Goal: Find specific page/section: Find specific page/section

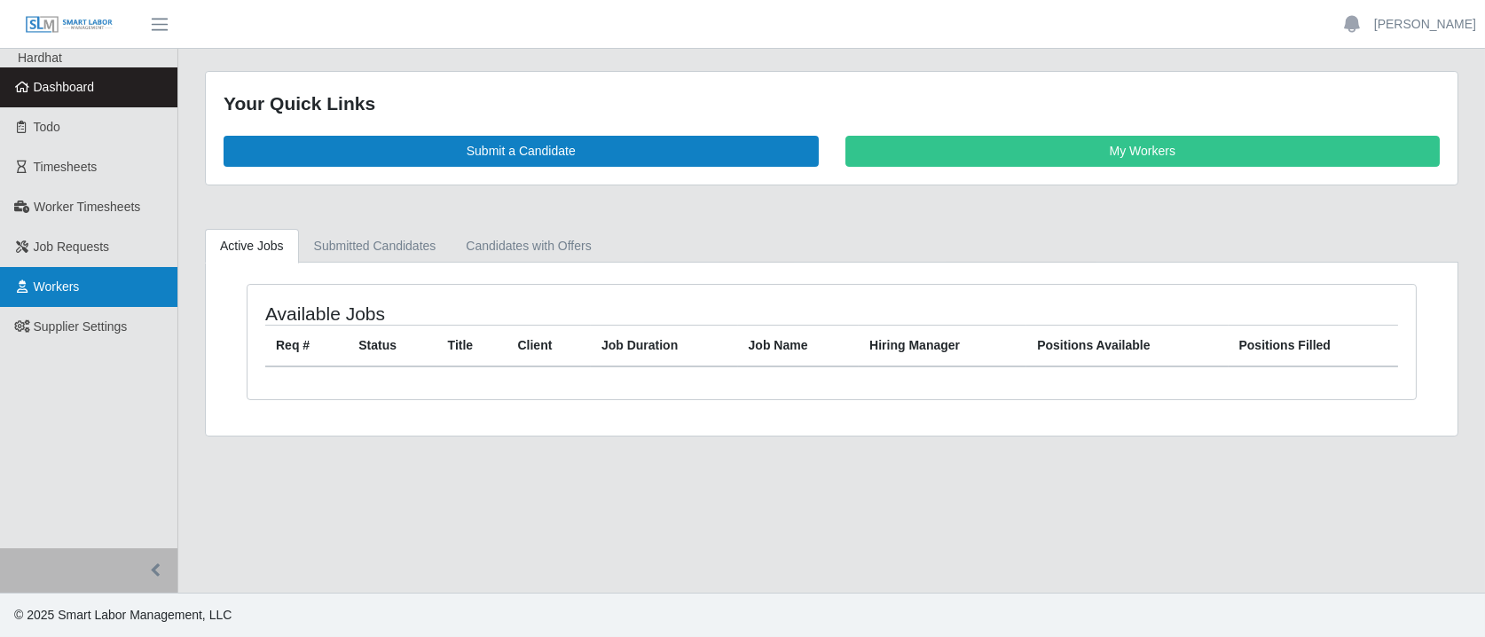
drag, startPoint x: 98, startPoint y: 297, endPoint x: 403, endPoint y: 257, distance: 306.8
click at [96, 297] on link "Workers" at bounding box center [88, 287] width 177 height 40
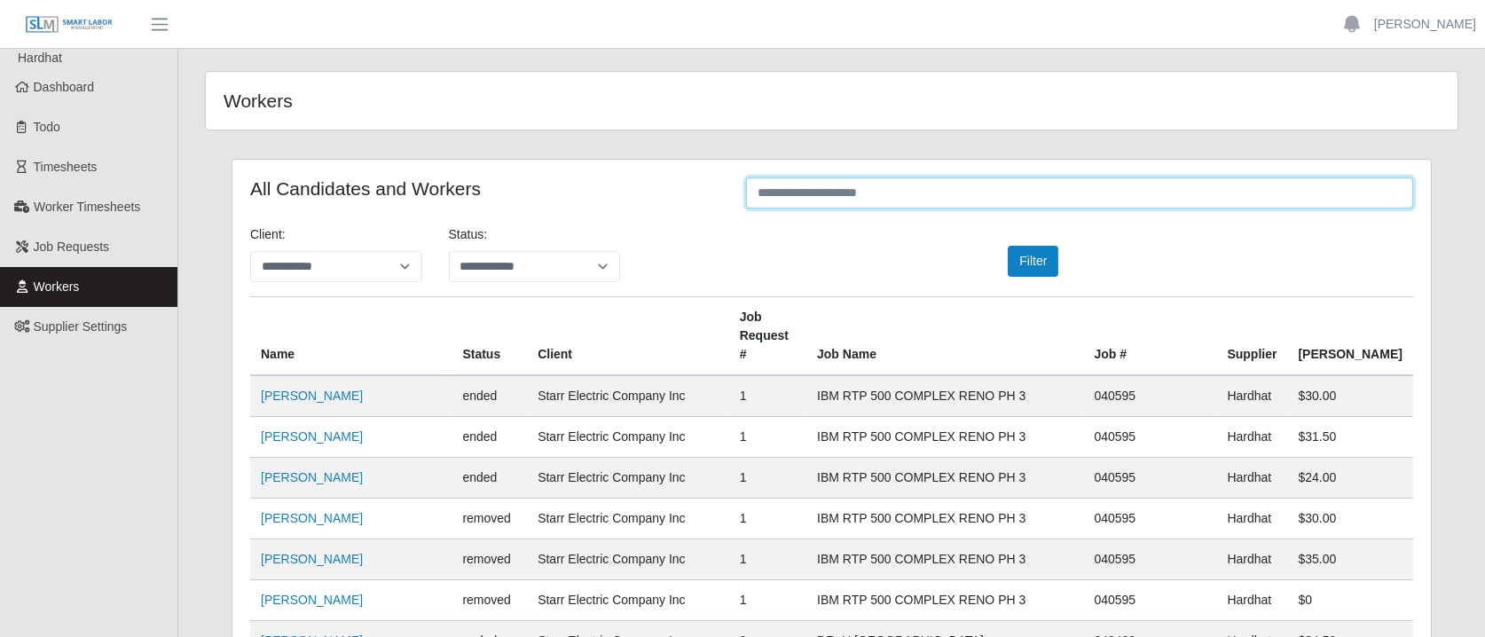
click at [850, 196] on input "text" at bounding box center [1079, 192] width 667 height 31
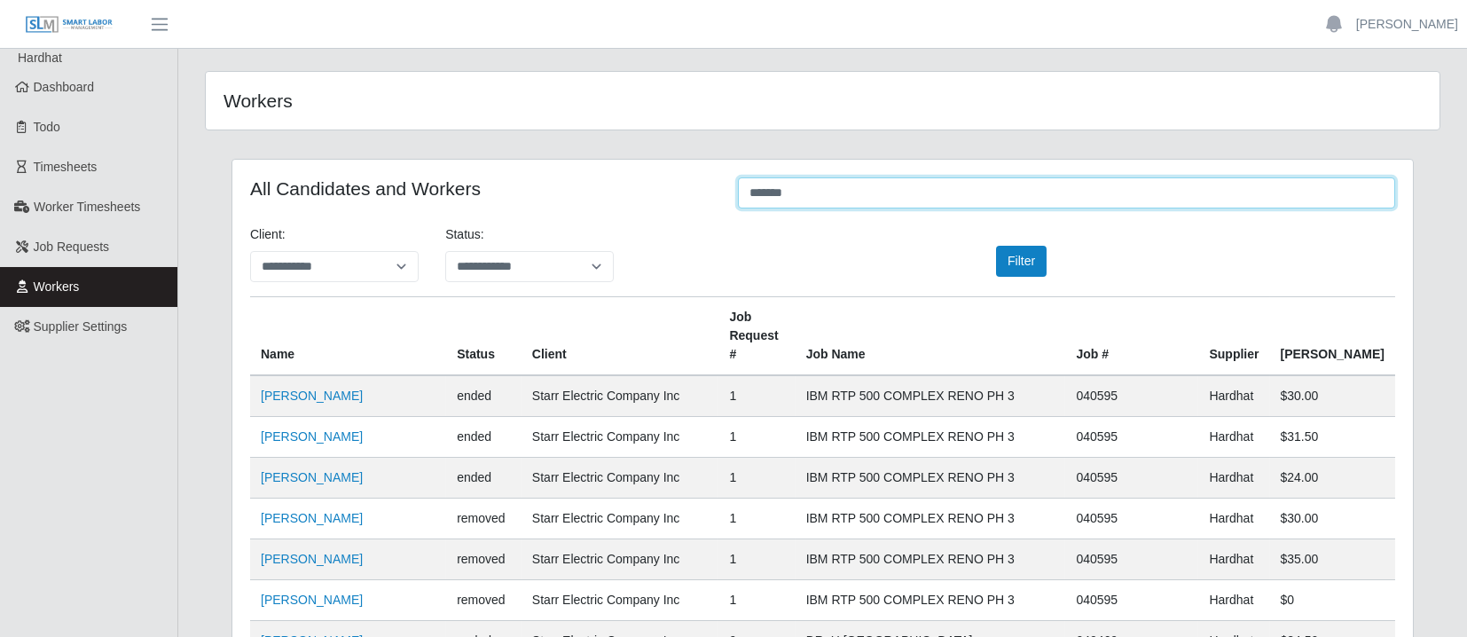
type input "*******"
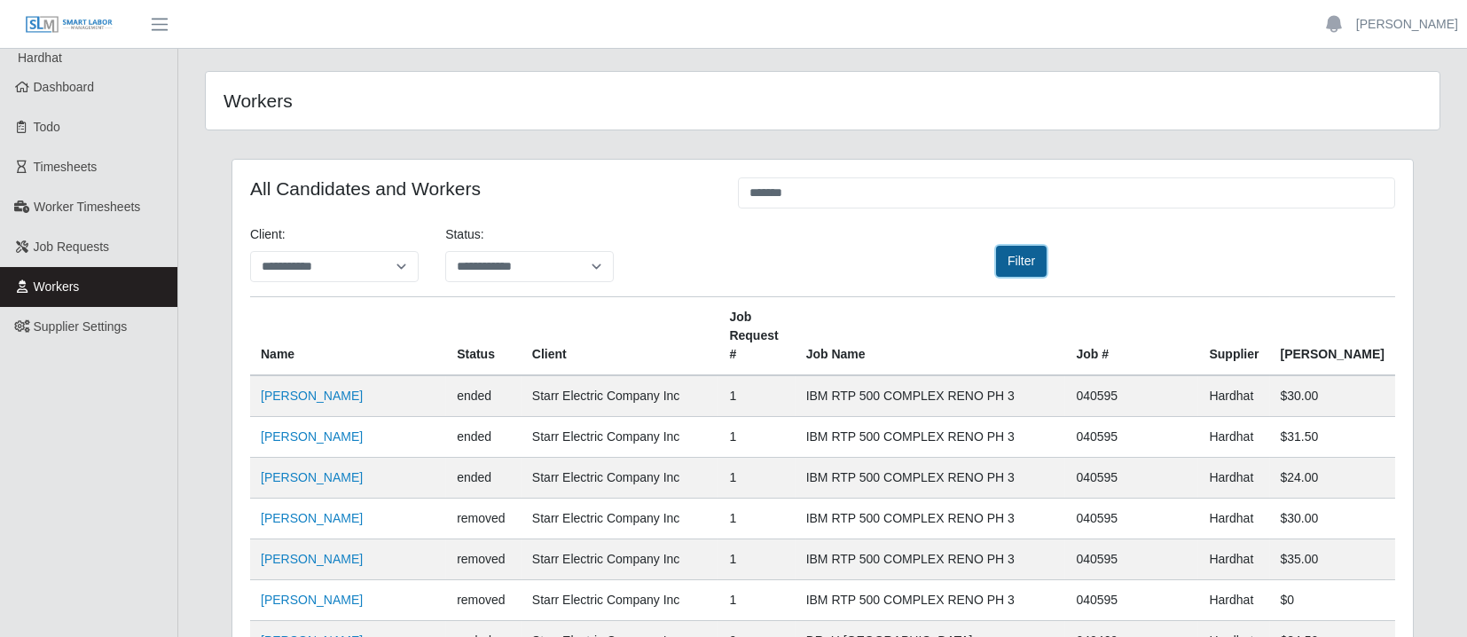
click at [1016, 263] on button "Filter" at bounding box center [1021, 261] width 51 height 31
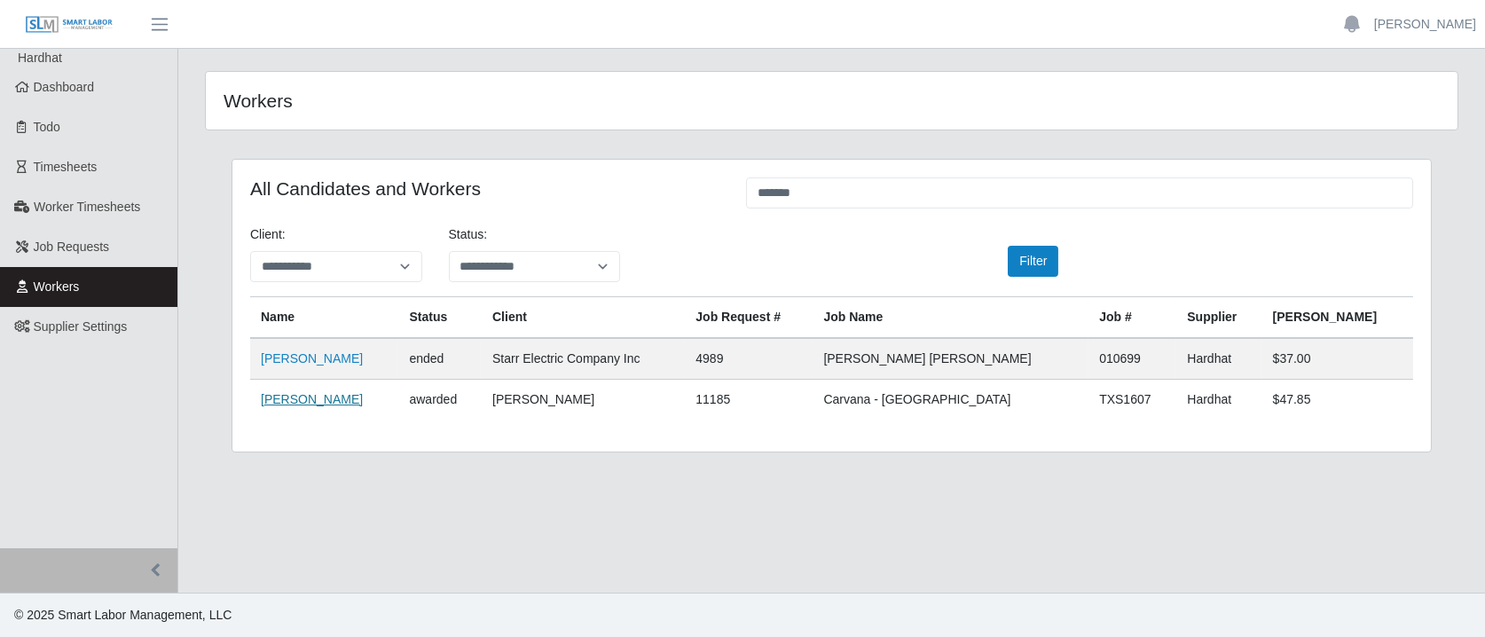
click at [341, 397] on link "[PERSON_NAME]" at bounding box center [312, 399] width 102 height 14
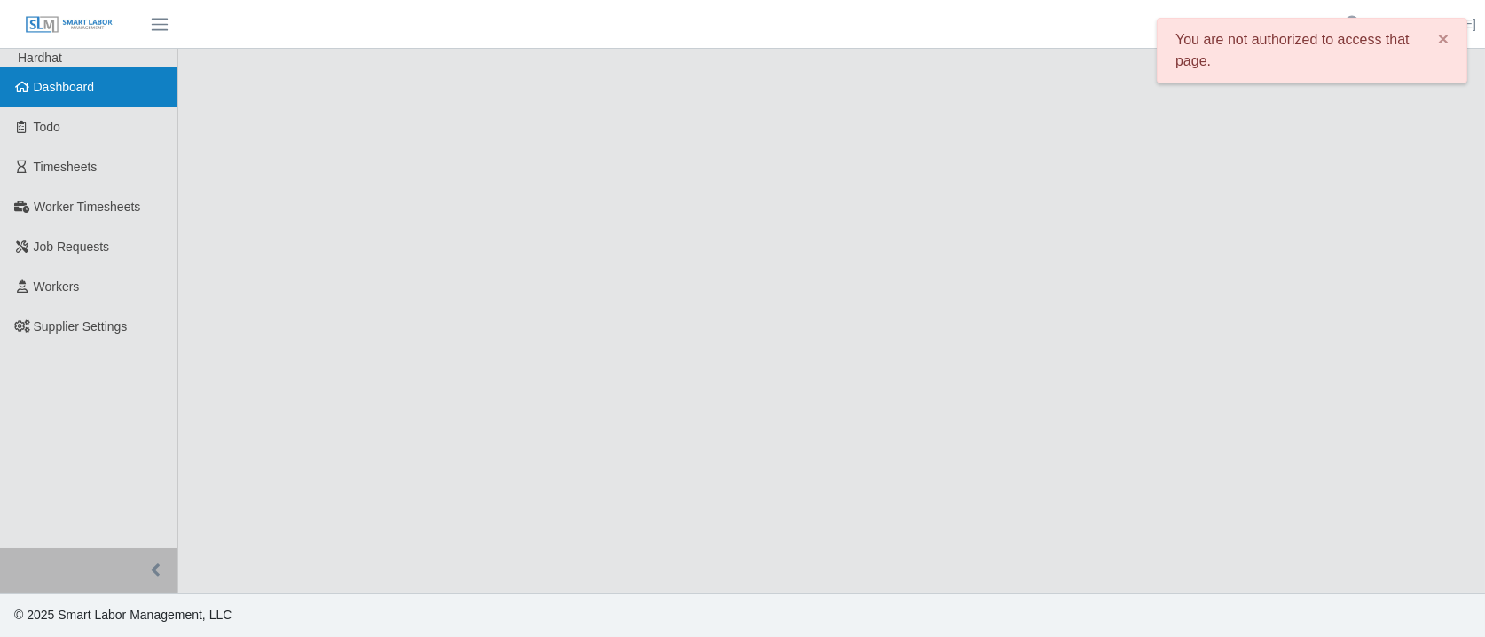
click at [76, 89] on span "Dashboard" at bounding box center [64, 87] width 61 height 14
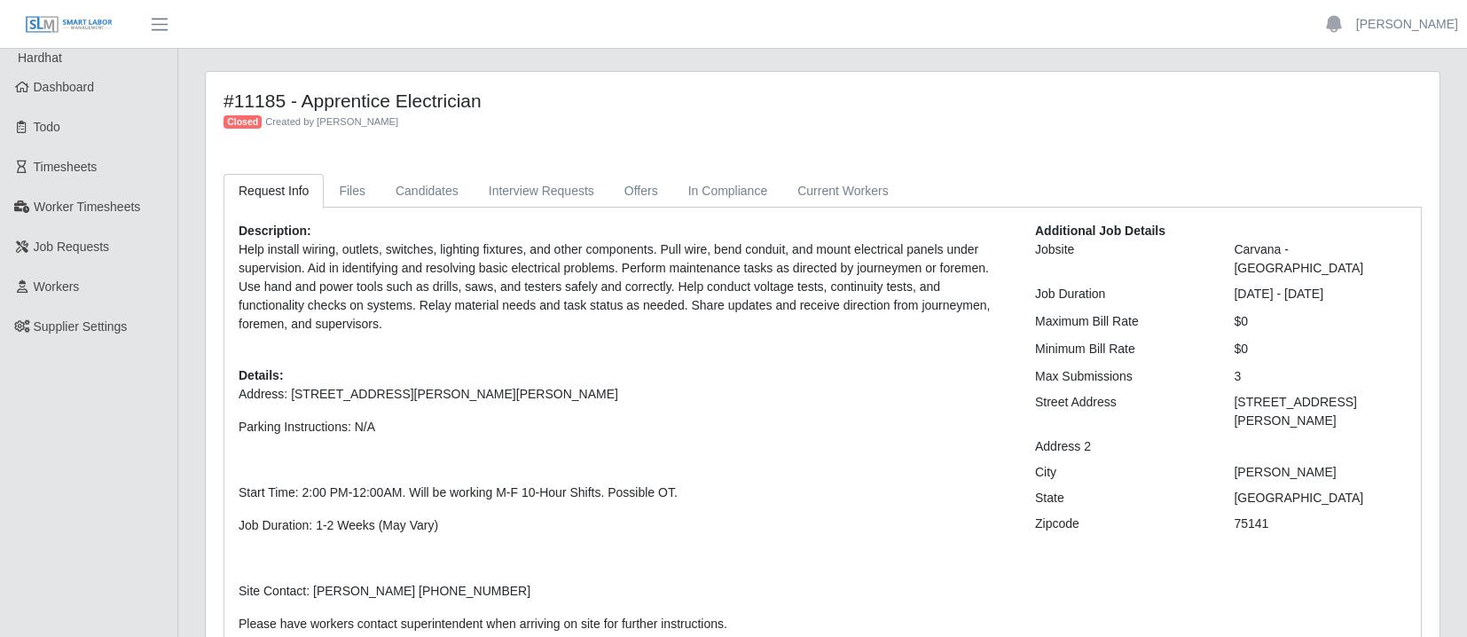
click at [647, 344] on div "Description: Help install wiring, outlets, switches, lighting fixtures, and oth…" at bounding box center [623, 561] width 796 height 678
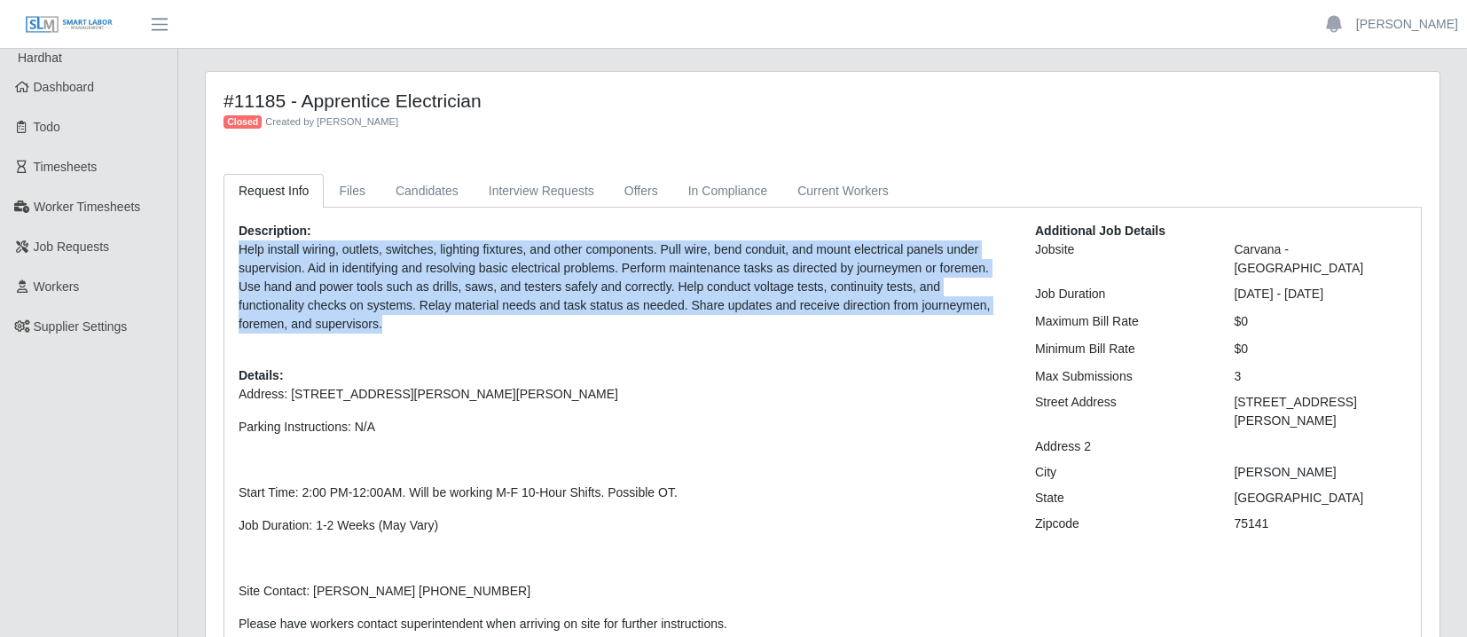
drag, startPoint x: 306, startPoint y: 325, endPoint x: 216, endPoint y: 247, distance: 118.8
click at [216, 247] on div "Request Info Files Candidates Interview Requests Offers In Compliance Current W…" at bounding box center [822, 544] width 1225 height 741
copy p "Help install wiring, outlets, switches, lighting fixtures, and other components…"
